Goal: Transaction & Acquisition: Book appointment/travel/reservation

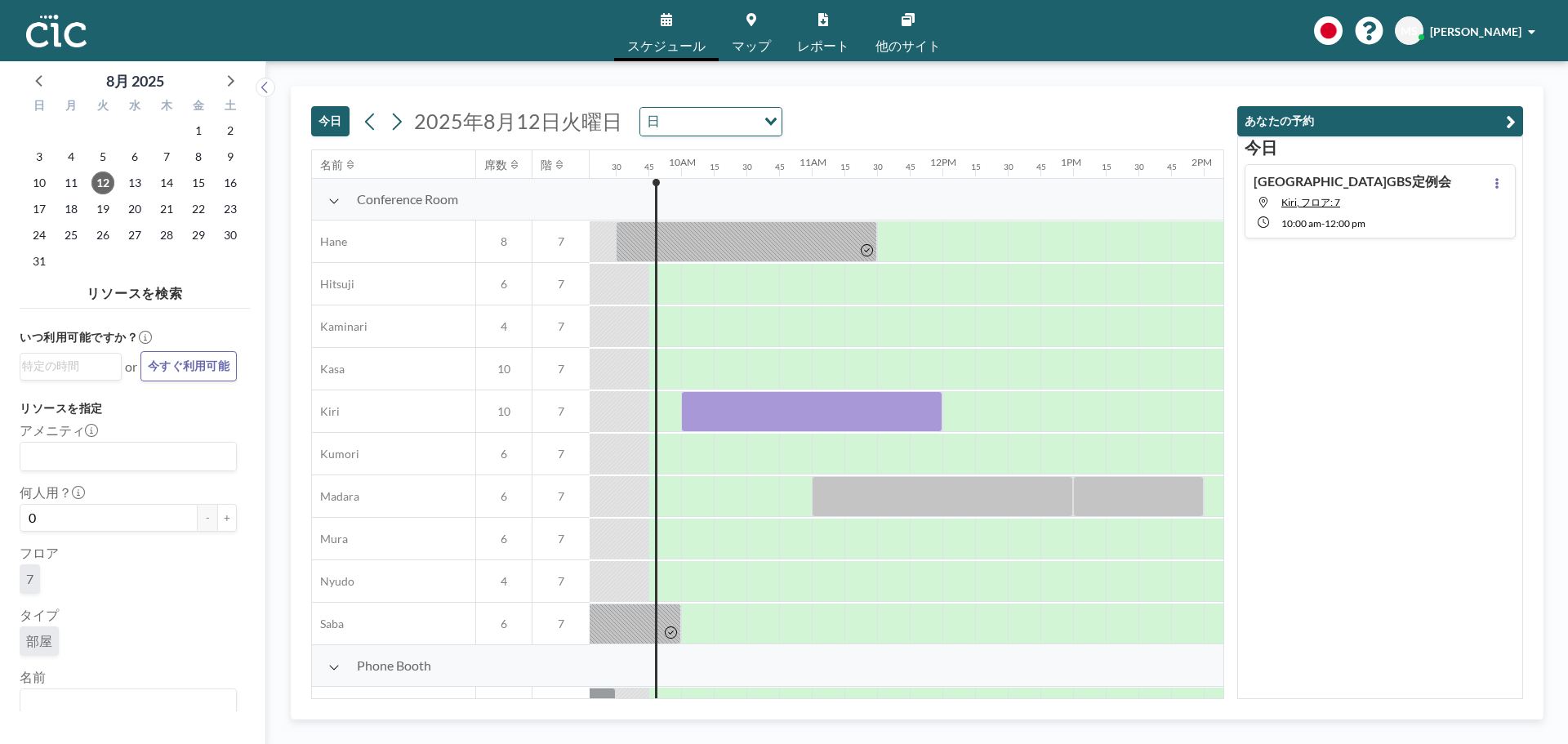
scroll to position [0, 1241]
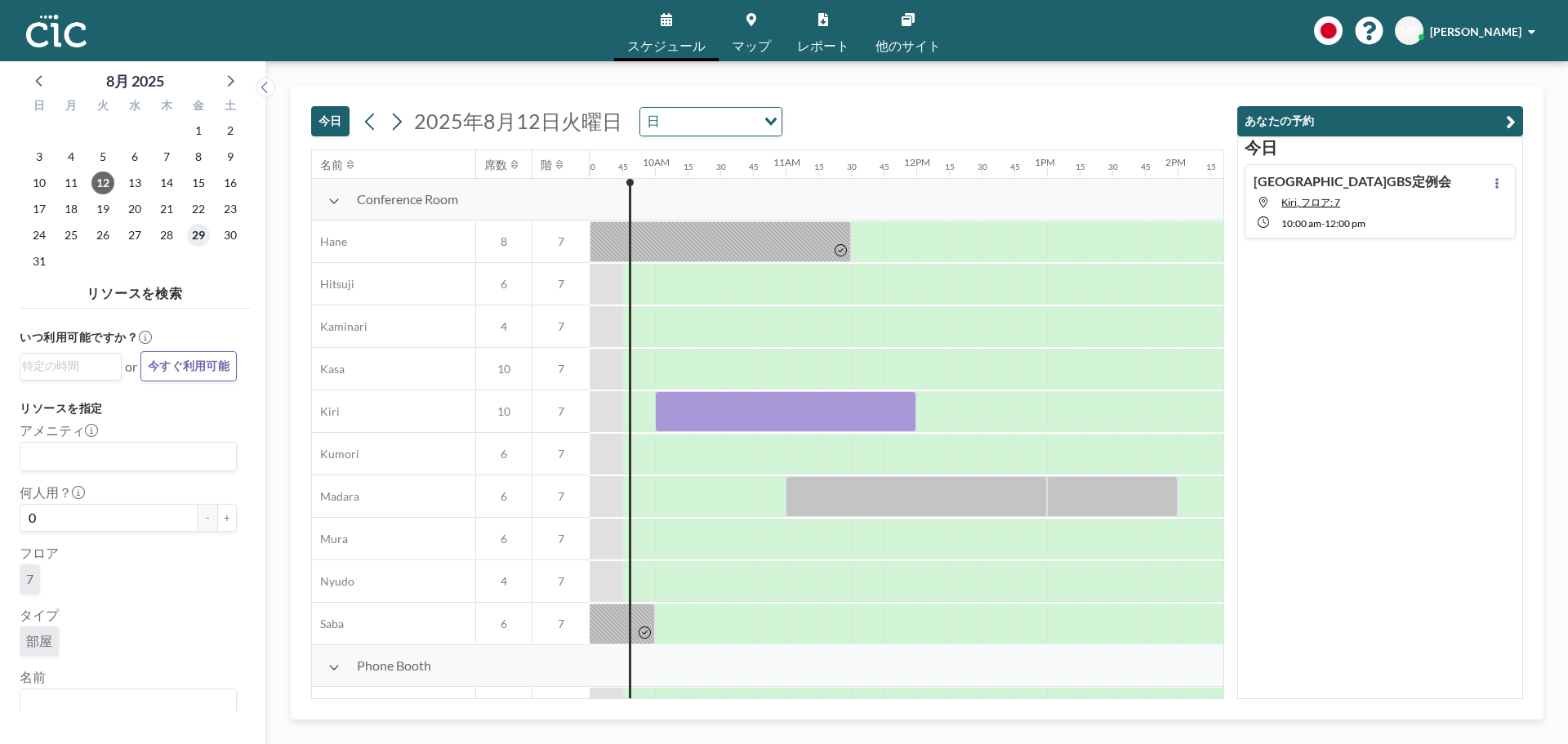
click at [204, 234] on span "29" at bounding box center [198, 235] width 23 height 23
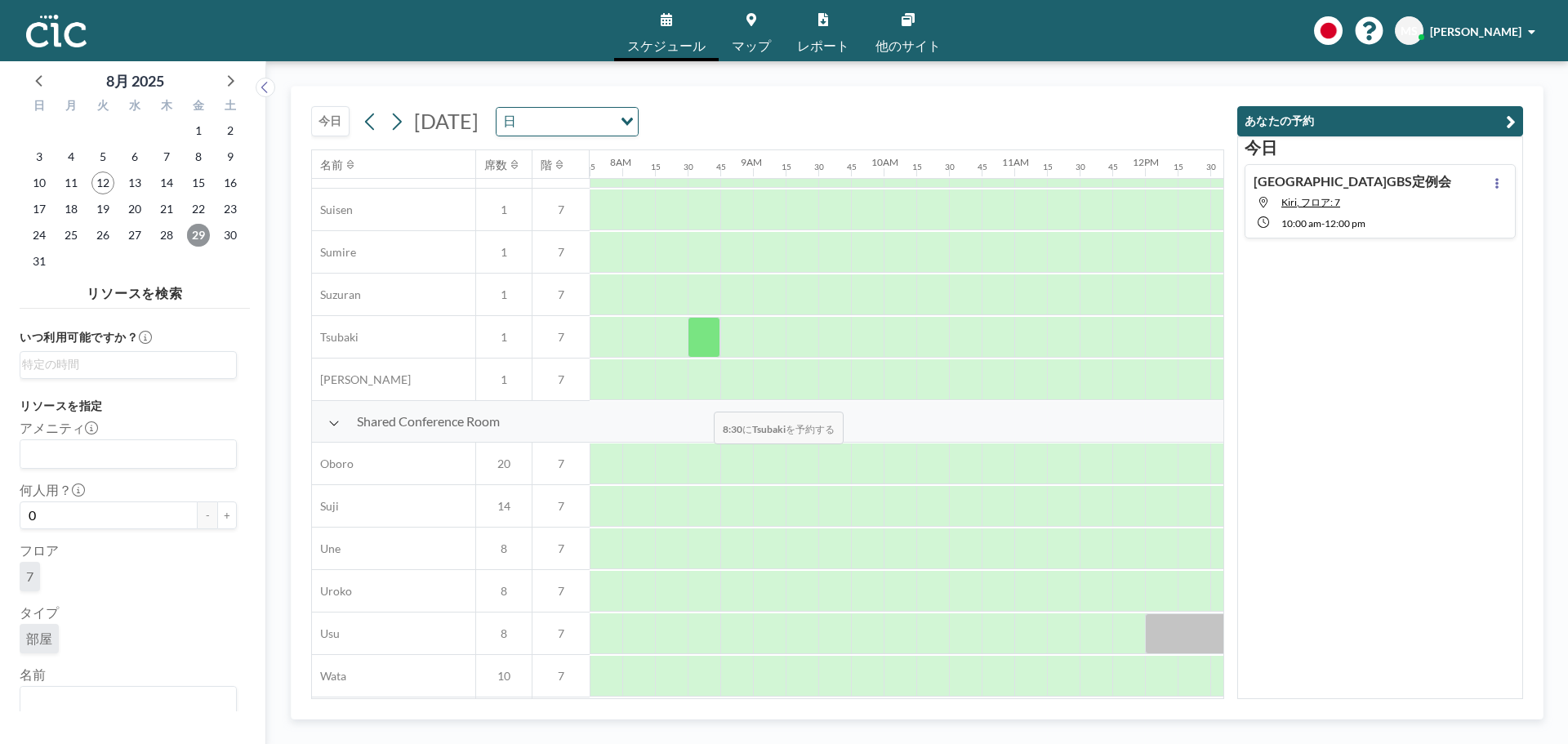
scroll to position [1016, 1012]
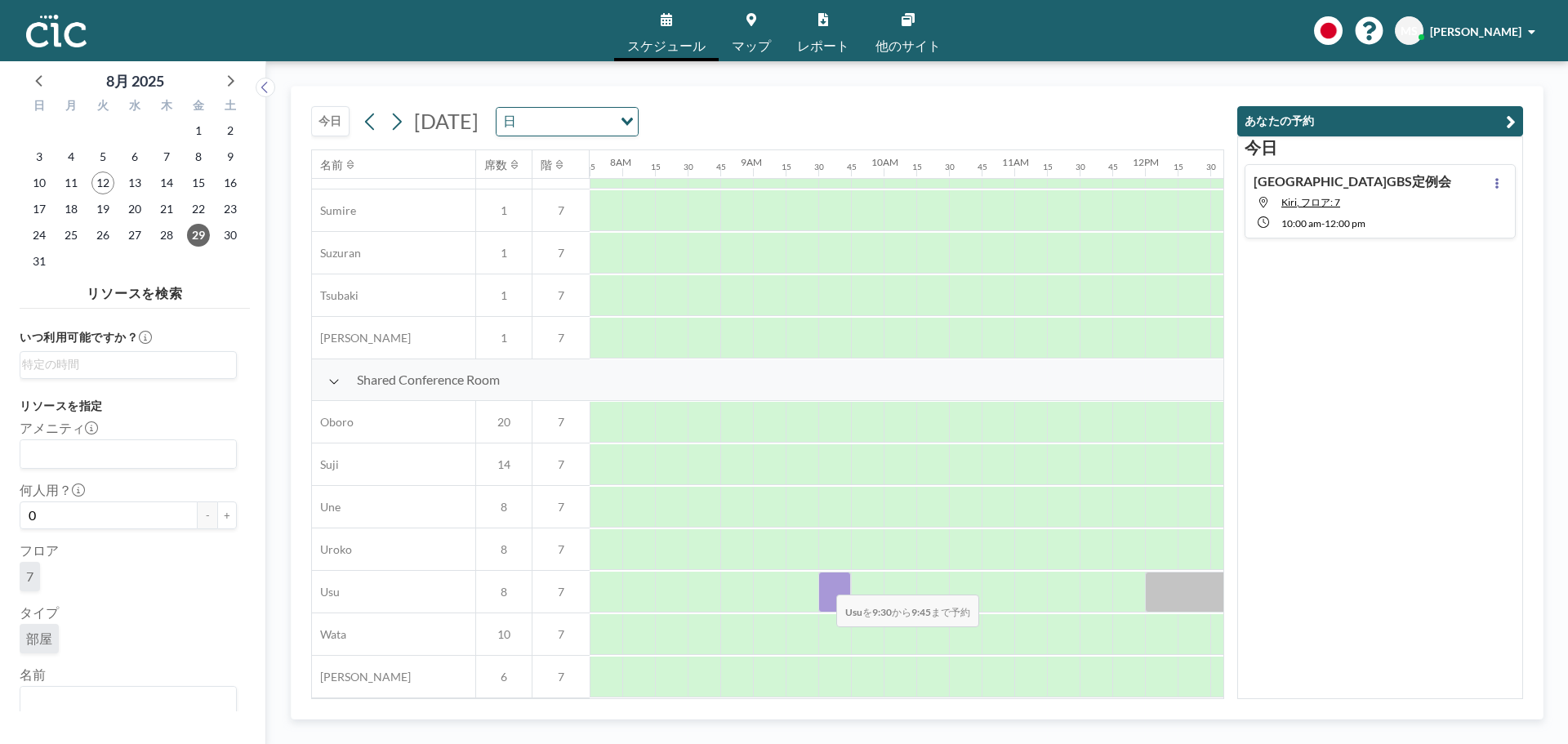
click at [823, 583] on div at bounding box center [834, 592] width 33 height 41
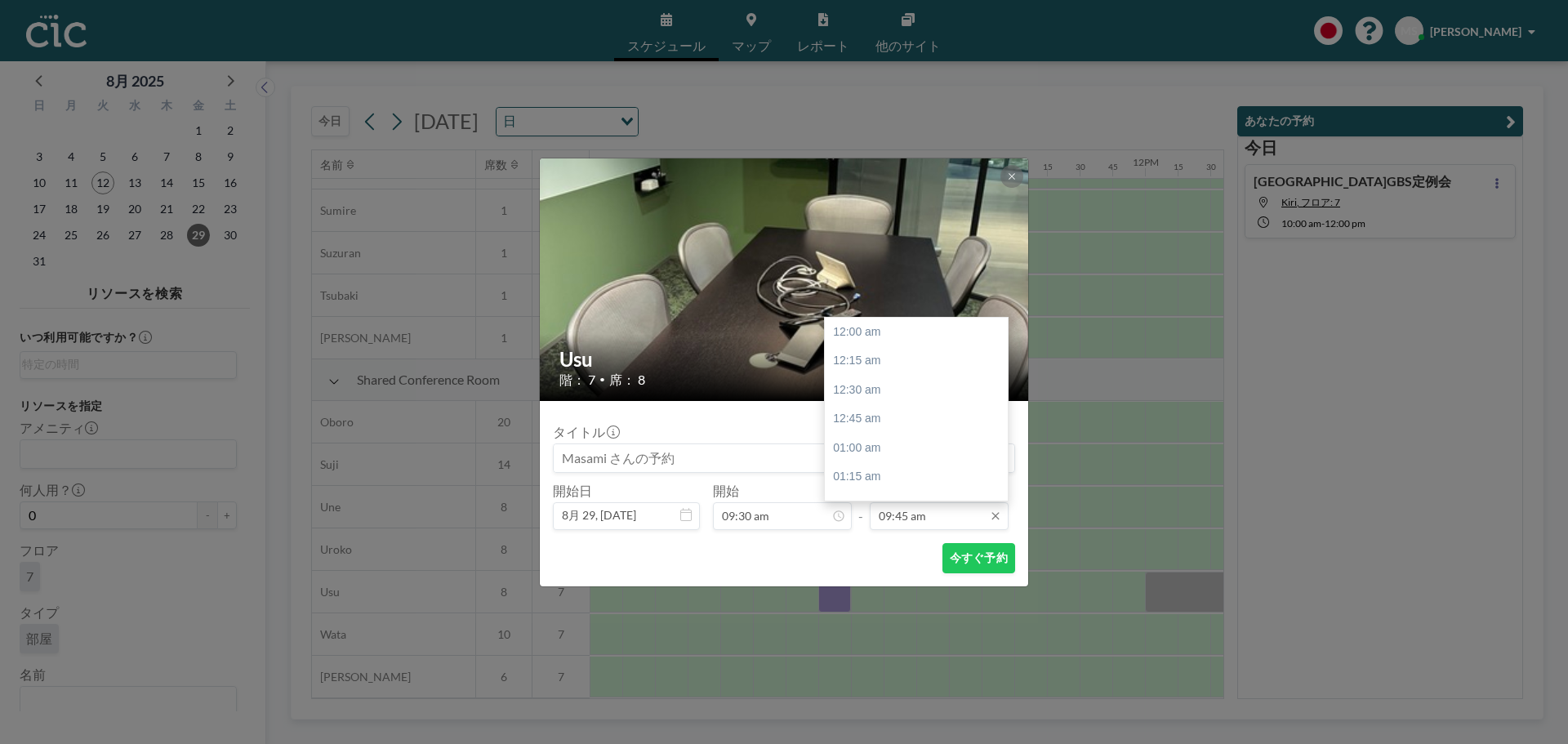
scroll to position [1134, 0]
click at [908, 518] on input "09:45 am" at bounding box center [939, 516] width 139 height 28
click at [934, 419] on div "10:30 am" at bounding box center [920, 418] width 191 height 29
click at [926, 381] on div "11:00 am" at bounding box center [920, 390] width 191 height 29
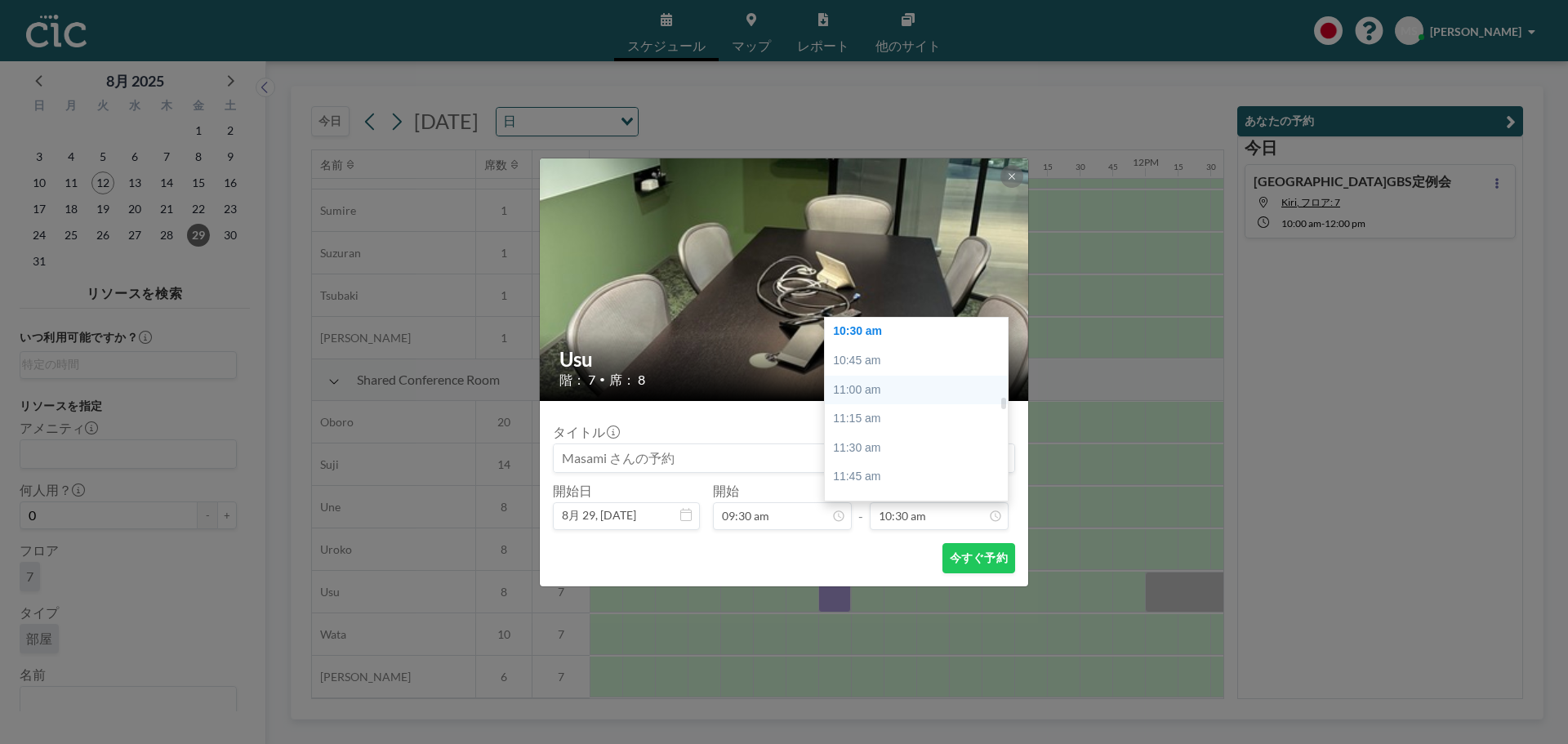
type input "11:00 am"
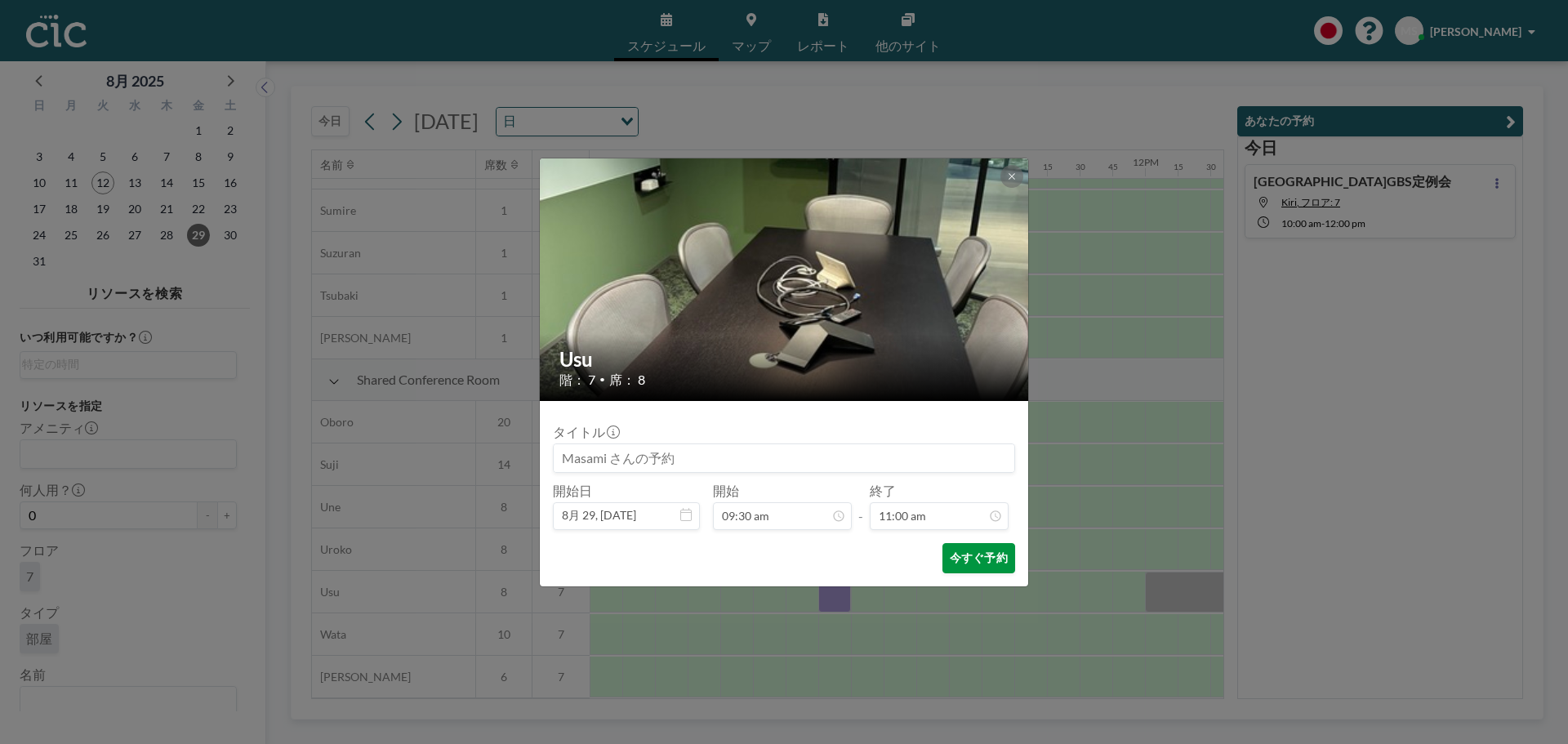
click at [964, 554] on button "今すぐ予約" at bounding box center [978, 558] width 73 height 30
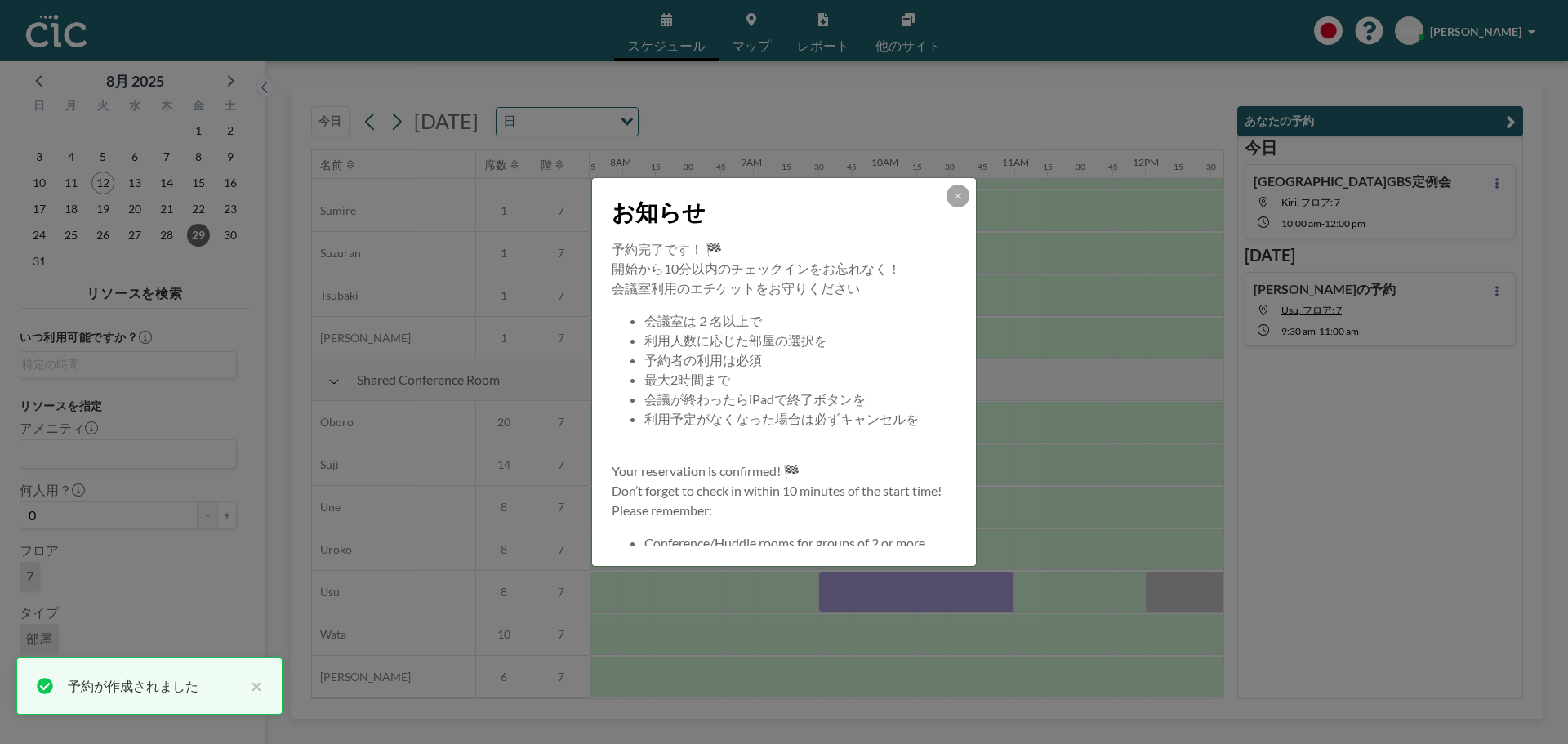
click at [1021, 578] on div "お知らせ 予約完了です！ 🏁 開始から10分以内のチェックインをお忘れなく！ 会議室利用のエチケットをお守りください 会議室は２名以上で 利用人数に応じた部屋…" at bounding box center [784, 372] width 1568 height 744
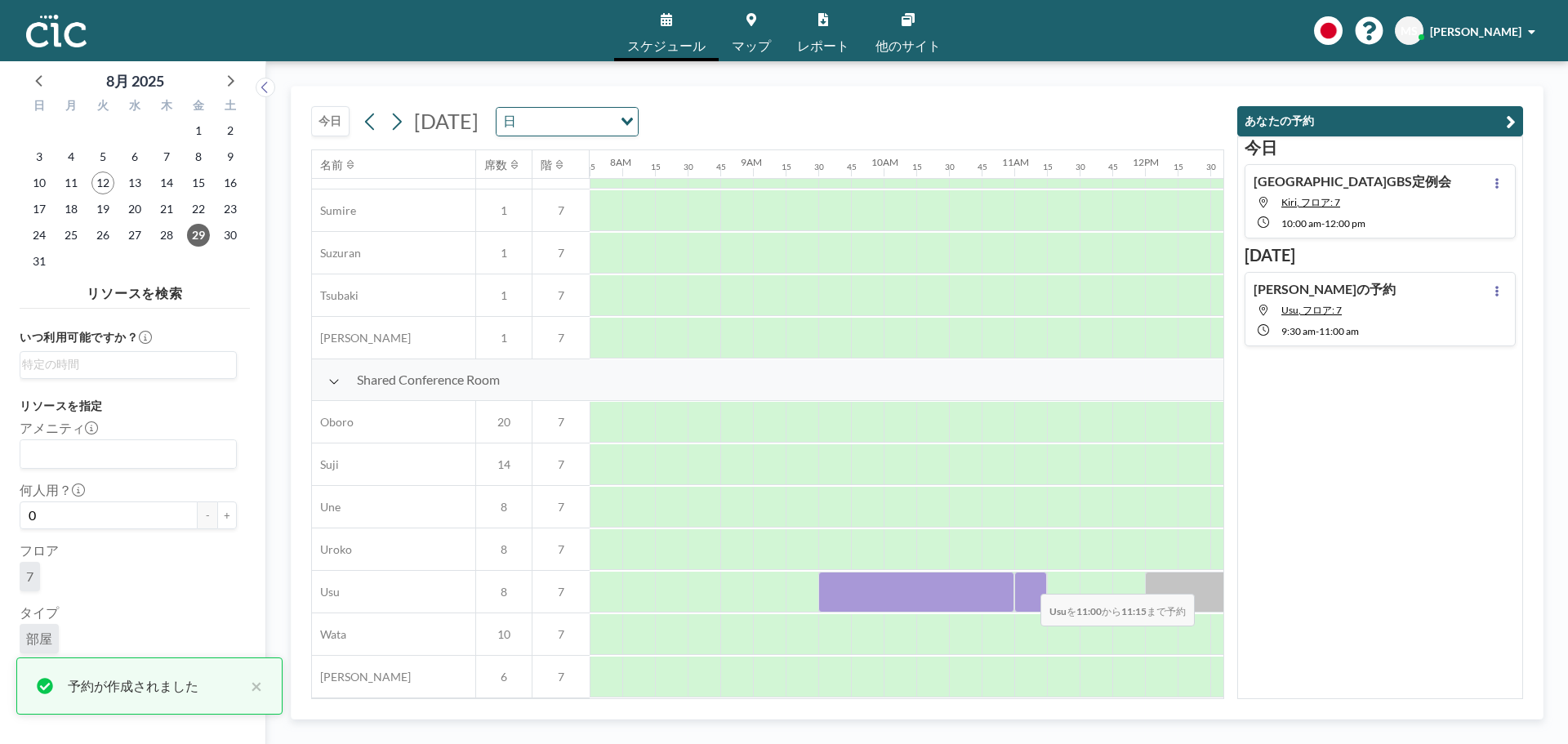
click at [1027, 582] on div at bounding box center [1030, 592] width 33 height 41
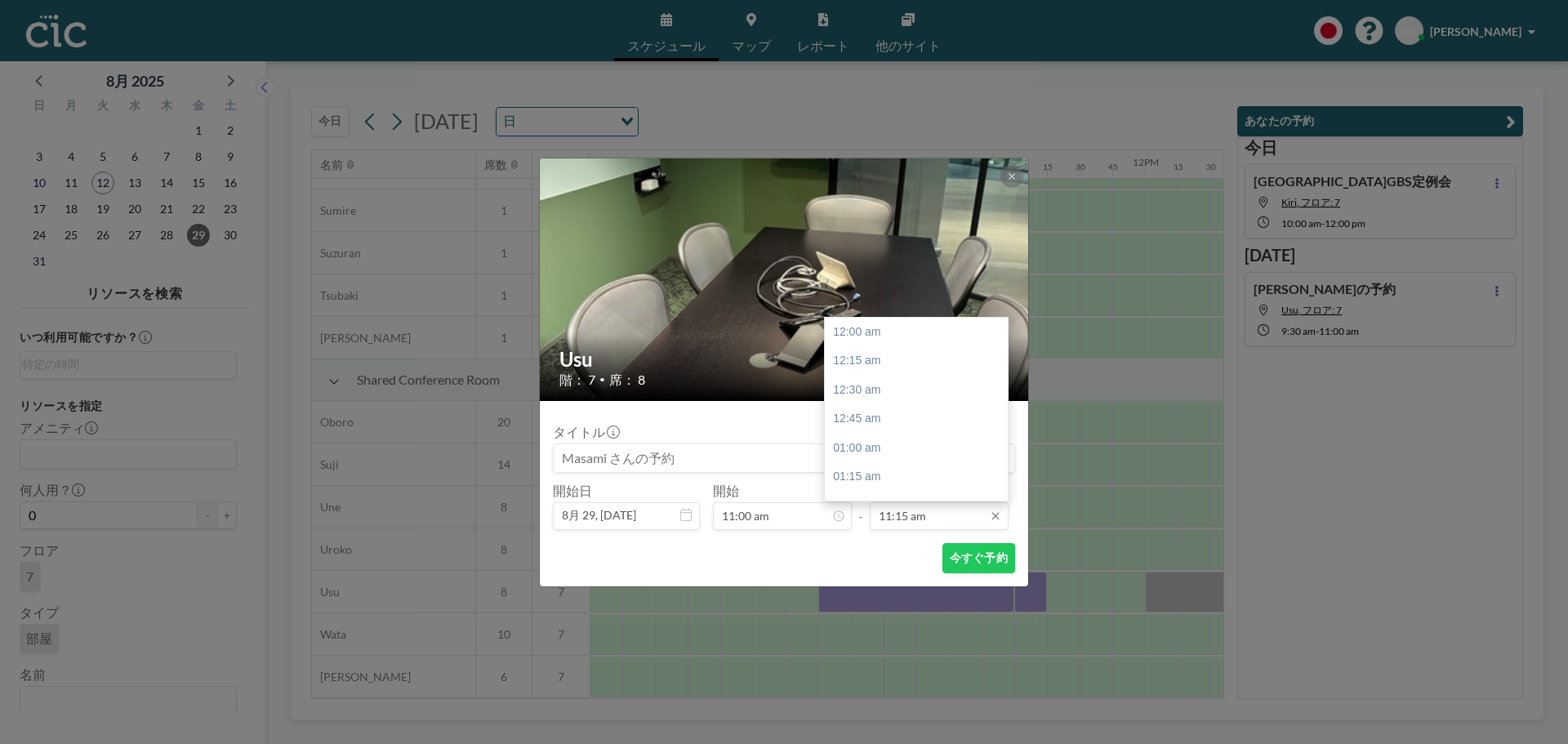
scroll to position [1308, 0]
click at [887, 421] on div "12:00 pm" at bounding box center [920, 418] width 191 height 29
type input "12:00 pm"
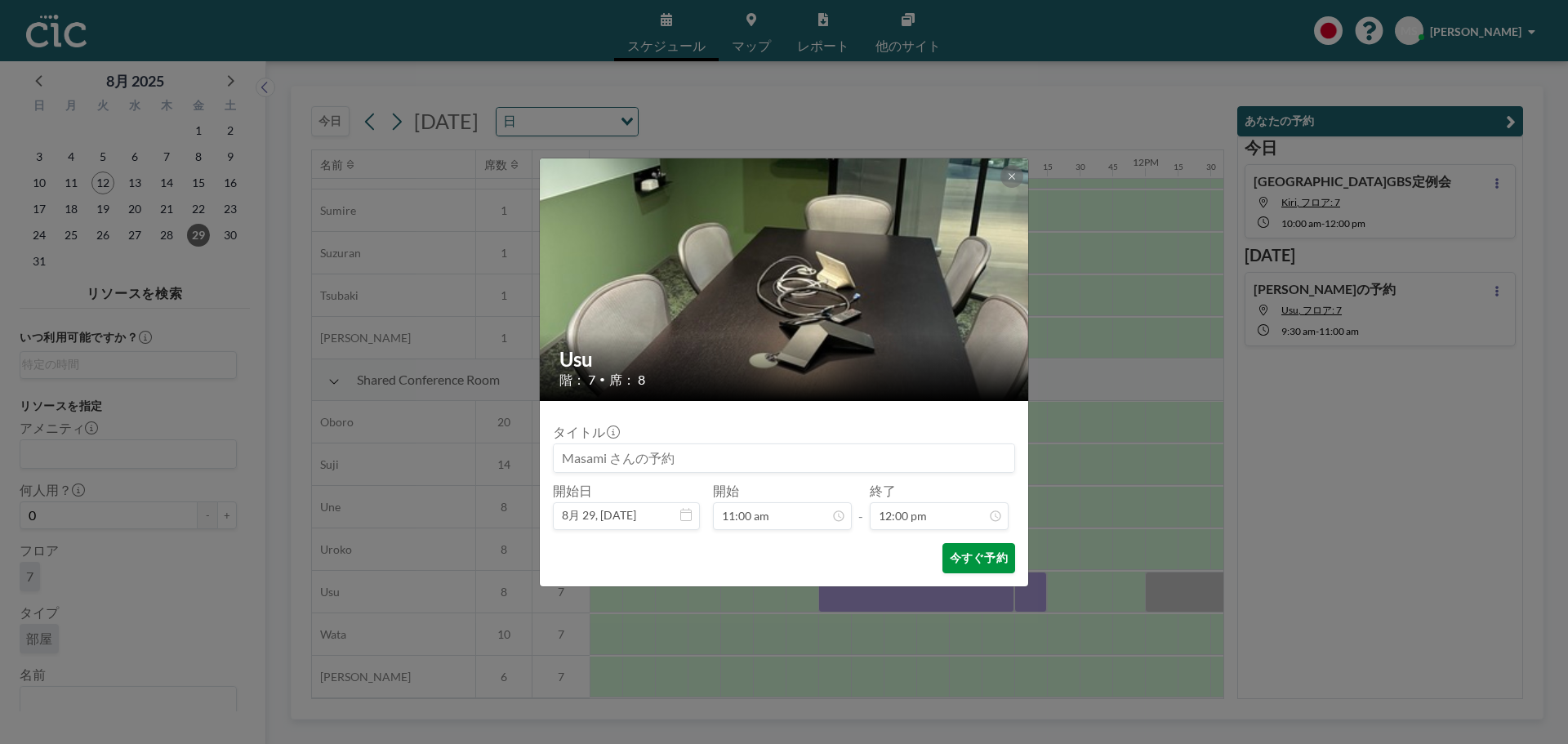
scroll to position [1396, 0]
click at [969, 548] on button "今すぐ予約" at bounding box center [978, 558] width 73 height 30
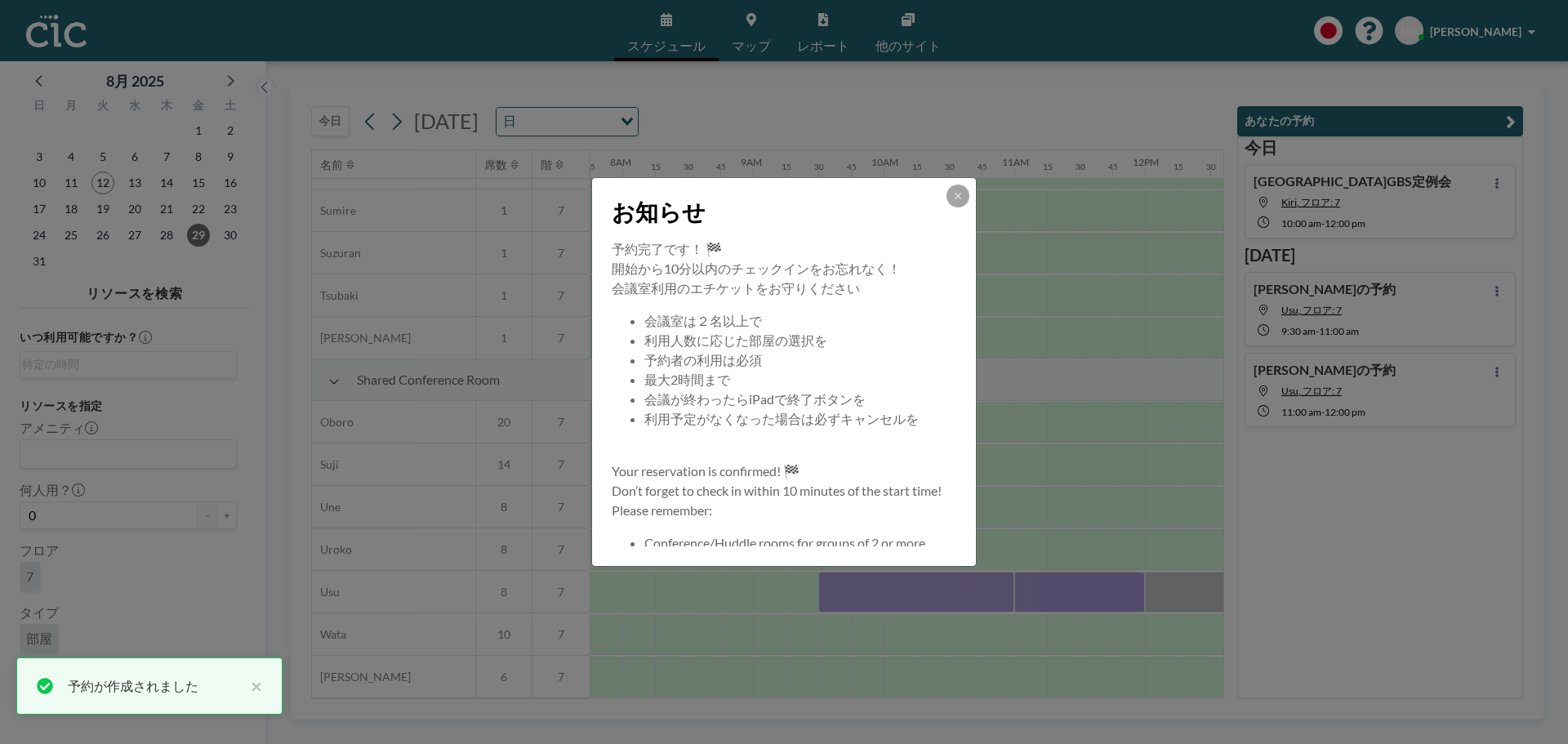
click at [1185, 595] on div "お知らせ 予約完了です！ 🏁 開始から10分以内のチェックインをお忘れなく！ 会議室利用のエチケットをお守りください 会議室は２名以上で 利用人数に応じた部屋…" at bounding box center [784, 372] width 1568 height 744
